Goal: Information Seeking & Learning: Learn about a topic

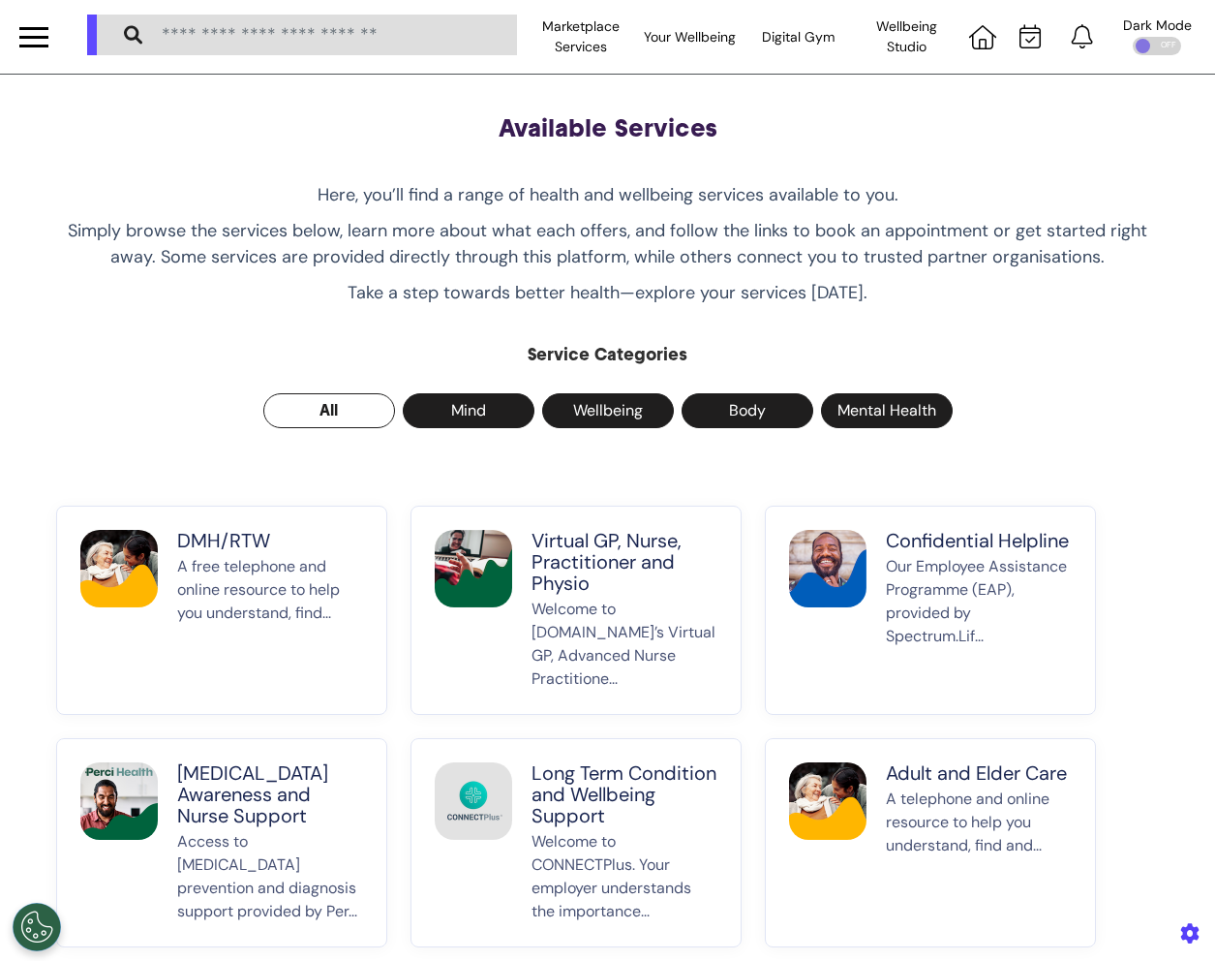
click at [665, 624] on p "Welcome to [DOMAIN_NAME]’s Virtual GP, Advanced Nurse Practitione..." at bounding box center [625, 644] width 186 height 93
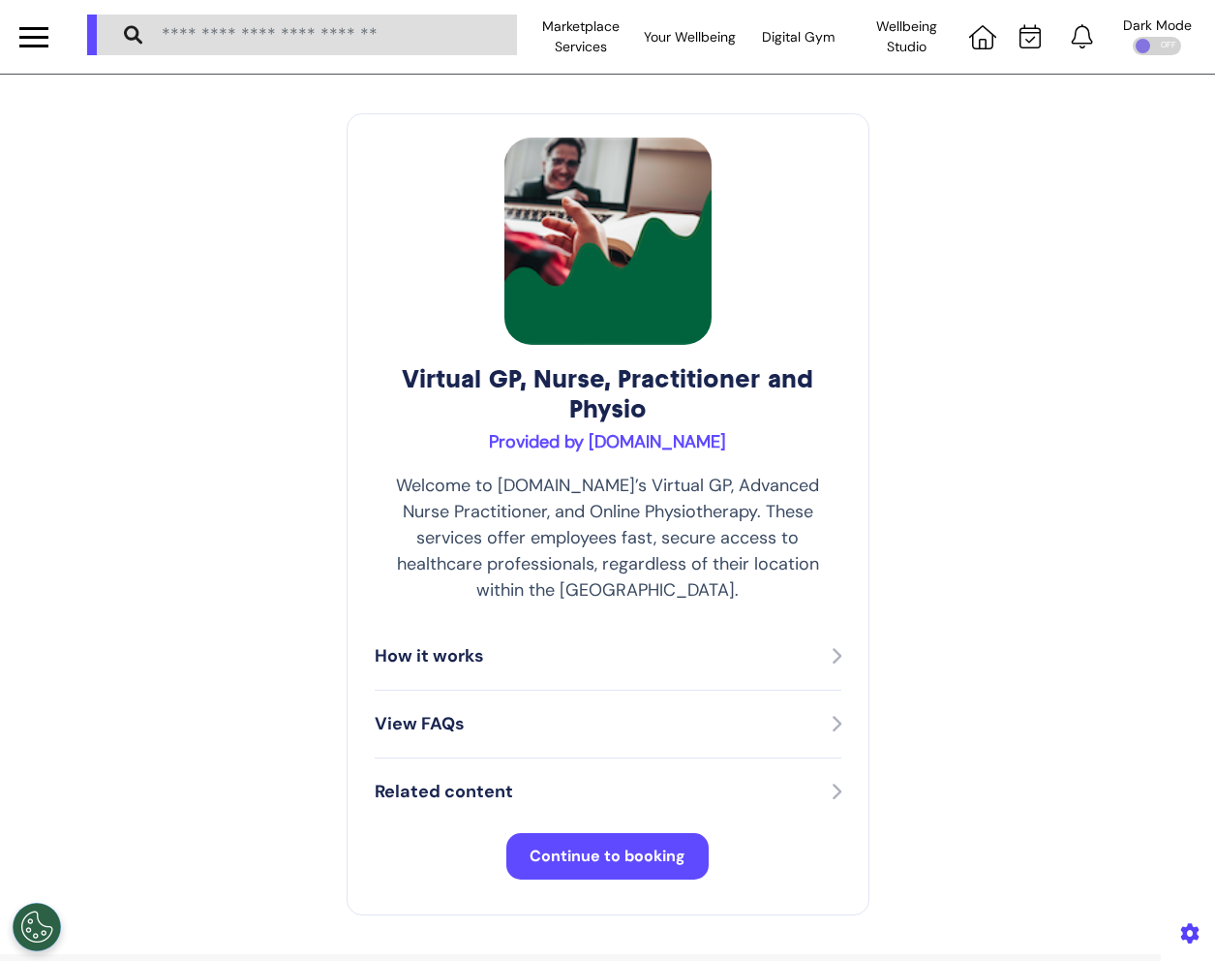
click at [362, 120] on div "Virtual GP, Nurse, Practitioner and Physio Provided by Spectrum.Life Welcome to…" at bounding box center [608, 514] width 523 height 802
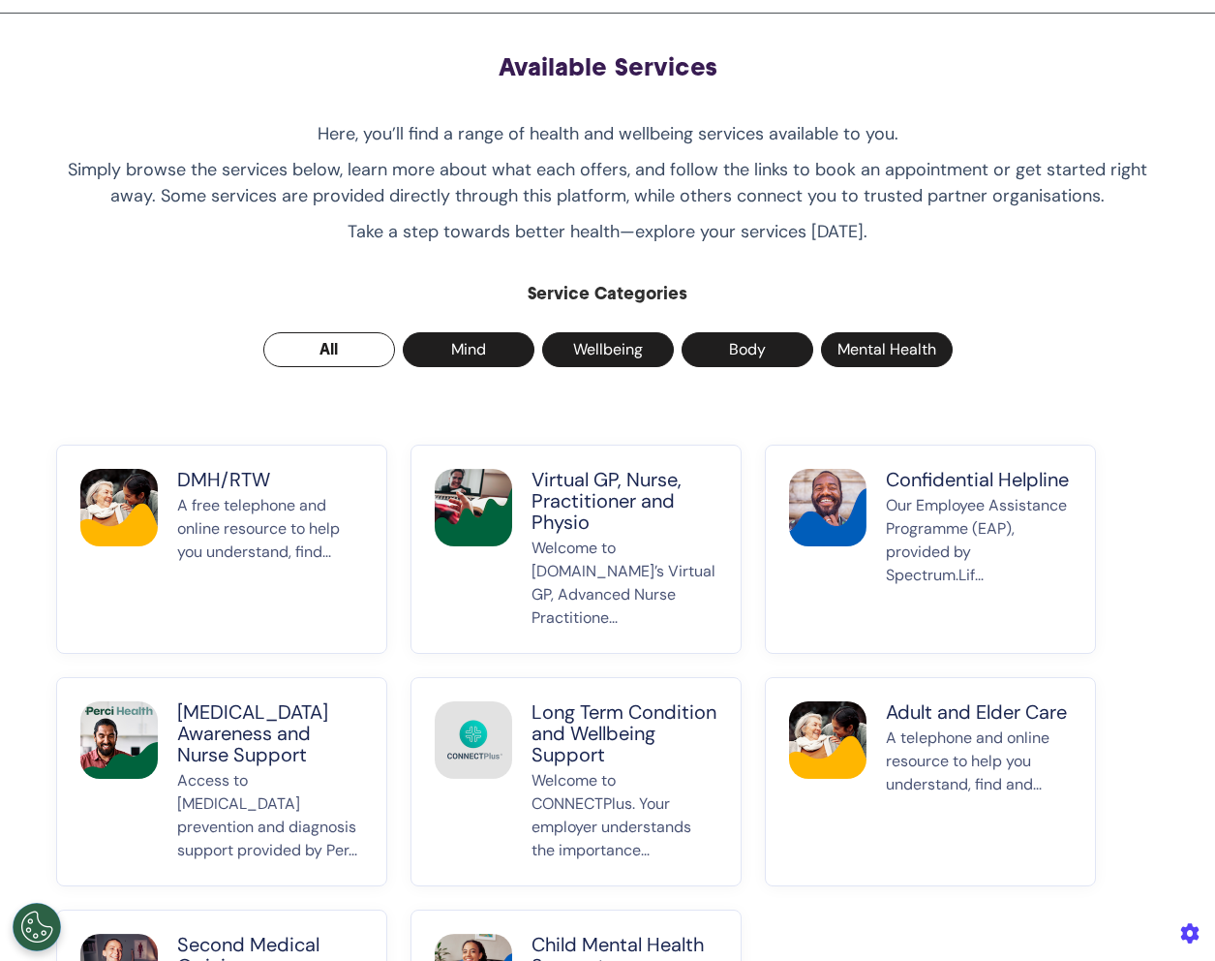
scroll to position [178, 0]
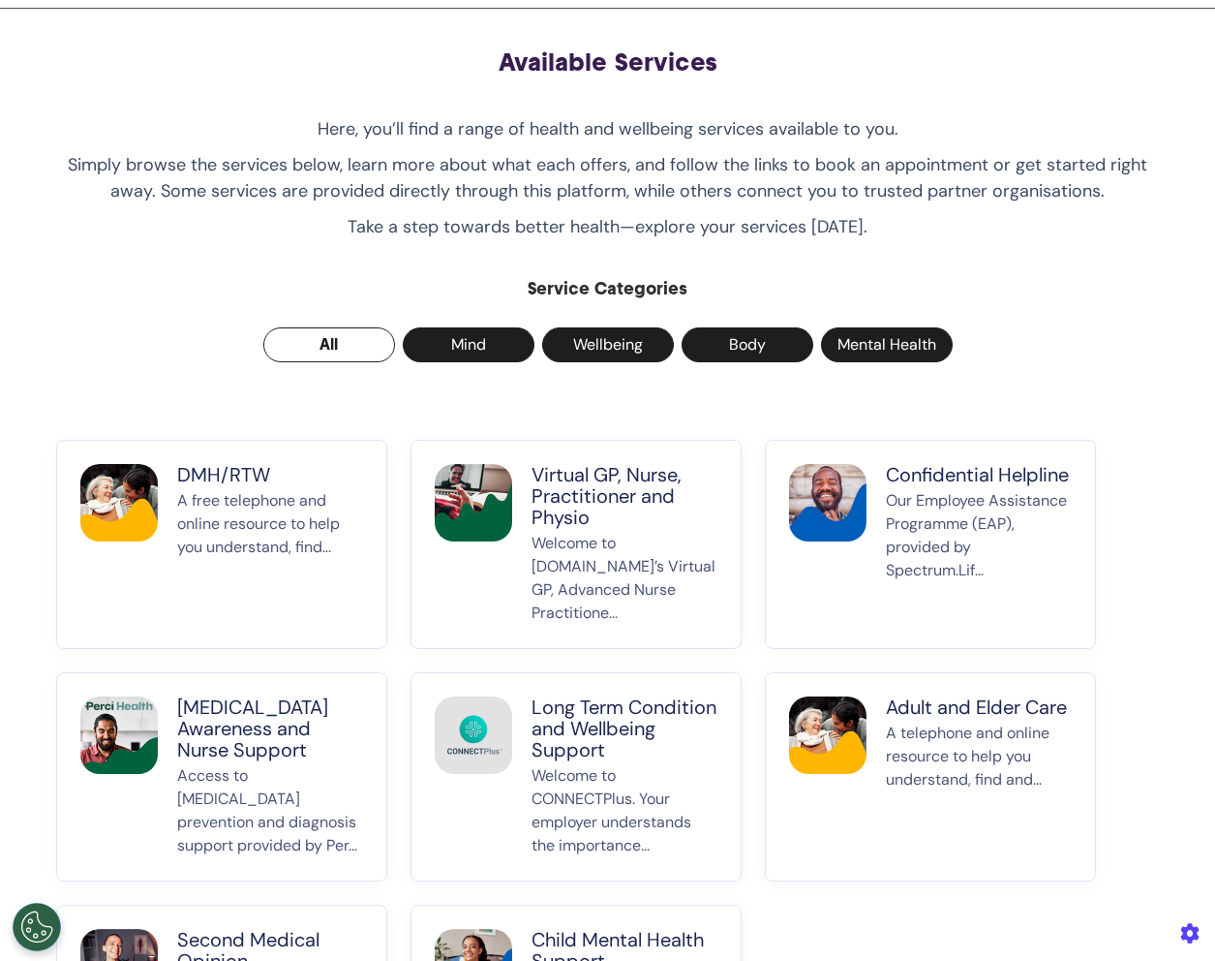
click at [355, 533] on p "A free telephone and online resource to help you understand, find..." at bounding box center [270, 557] width 186 height 136
